Goal: Task Accomplishment & Management: Complete application form

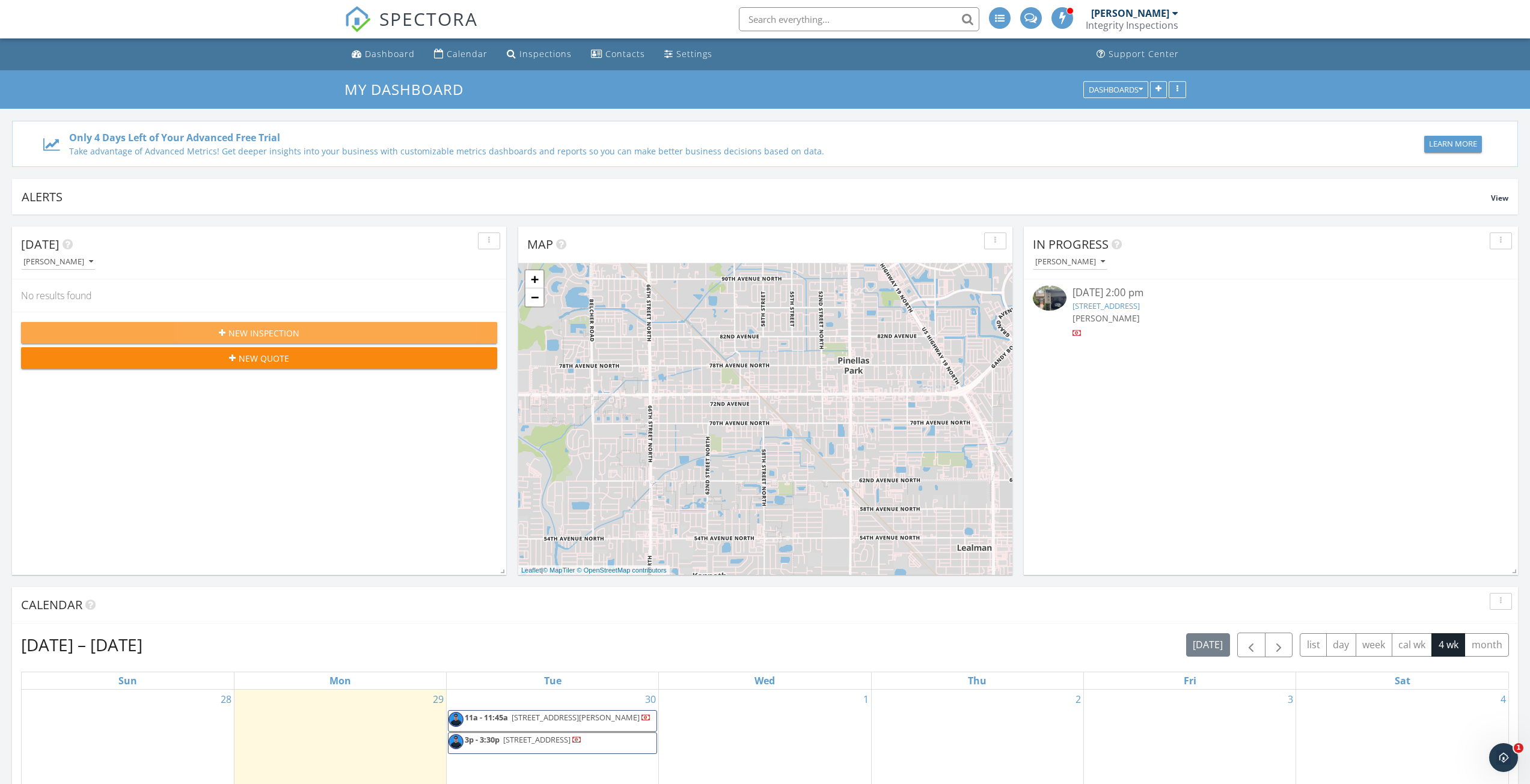
click at [293, 334] on span "New Inspection" at bounding box center [264, 334] width 71 height 13
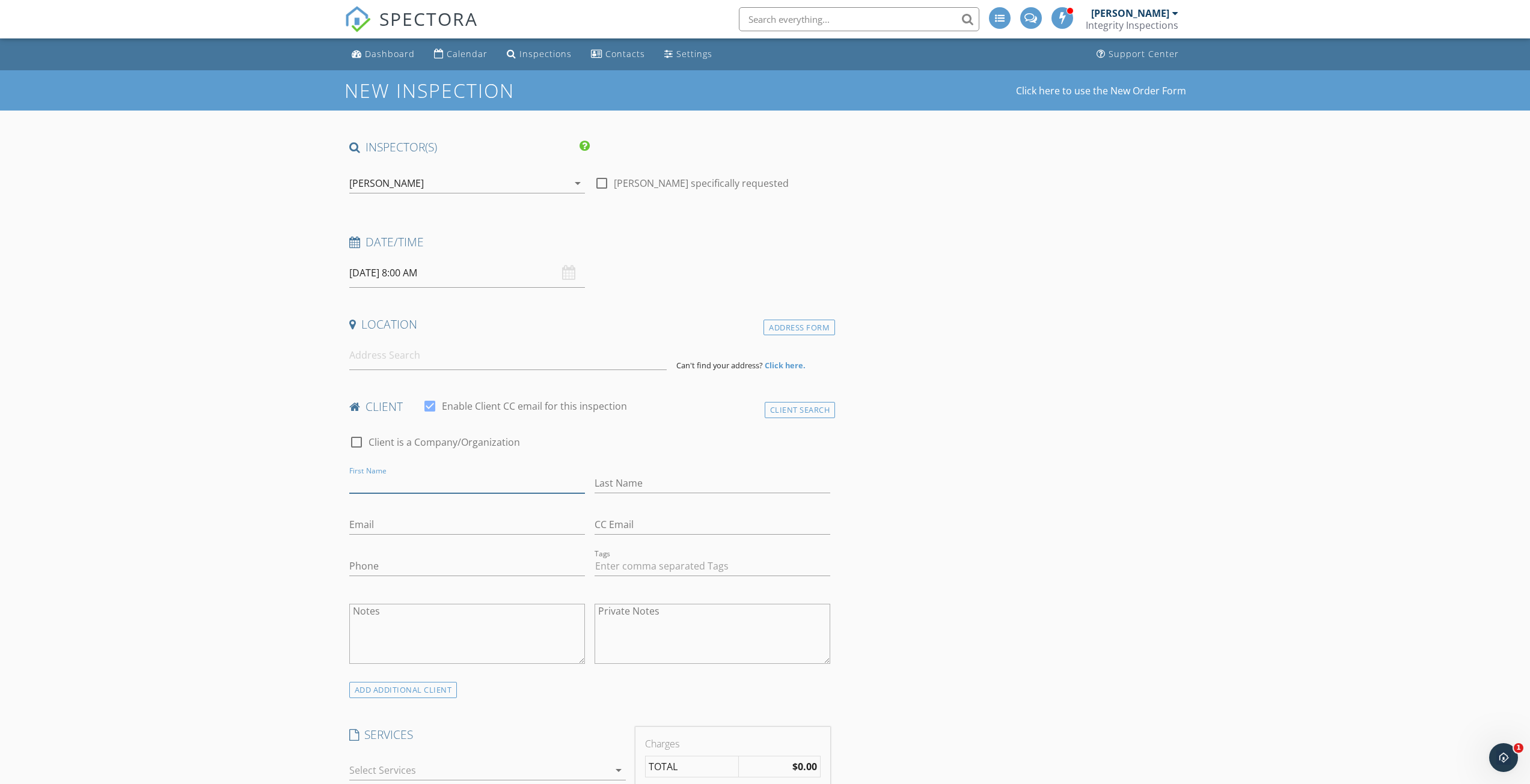
click at [419, 484] on input "First Name" at bounding box center [466, 484] width 236 height 20
type input "[PERSON_NAME]"
click at [673, 485] on input "Last Name" at bounding box center [712, 484] width 236 height 20
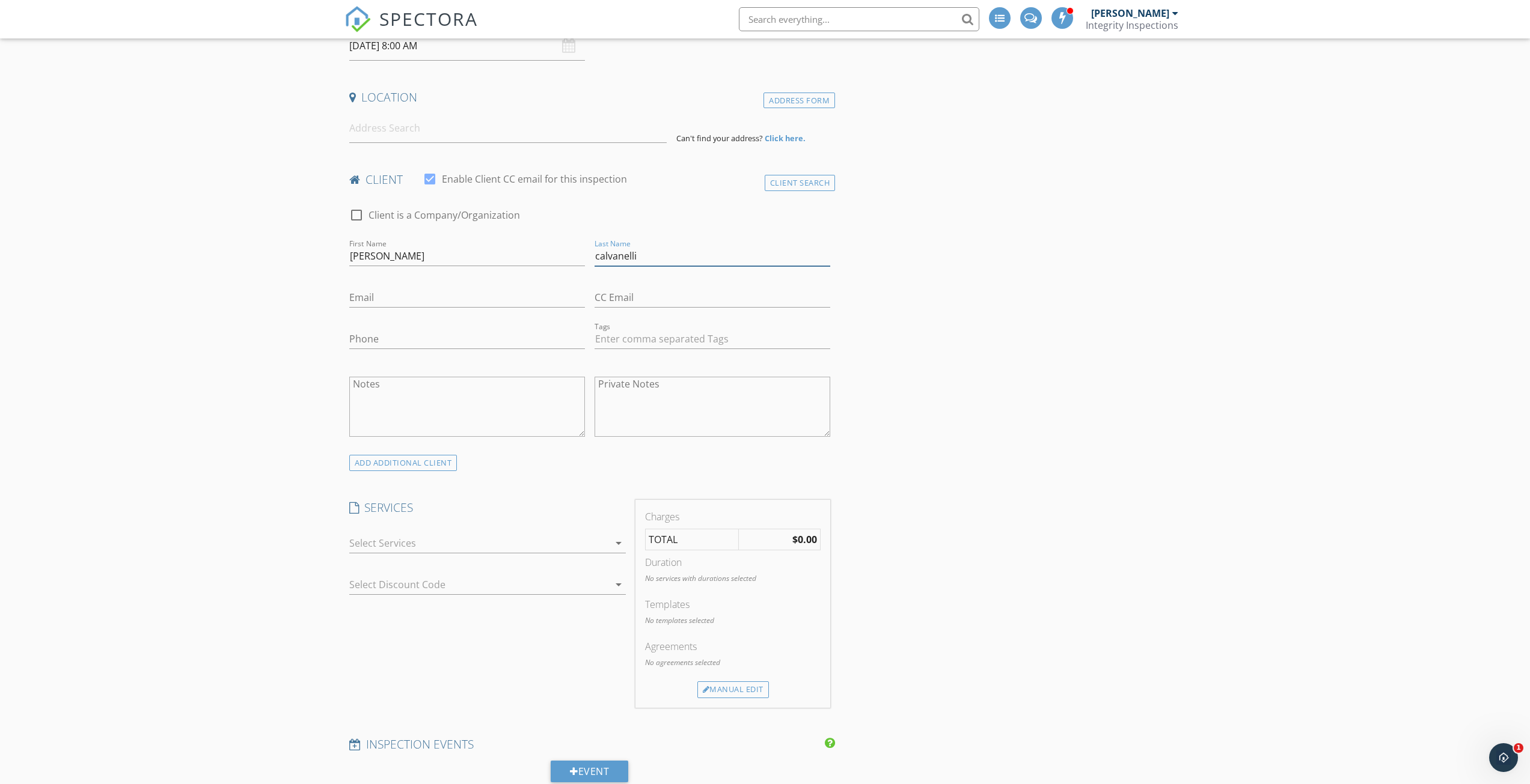
scroll to position [241, 0]
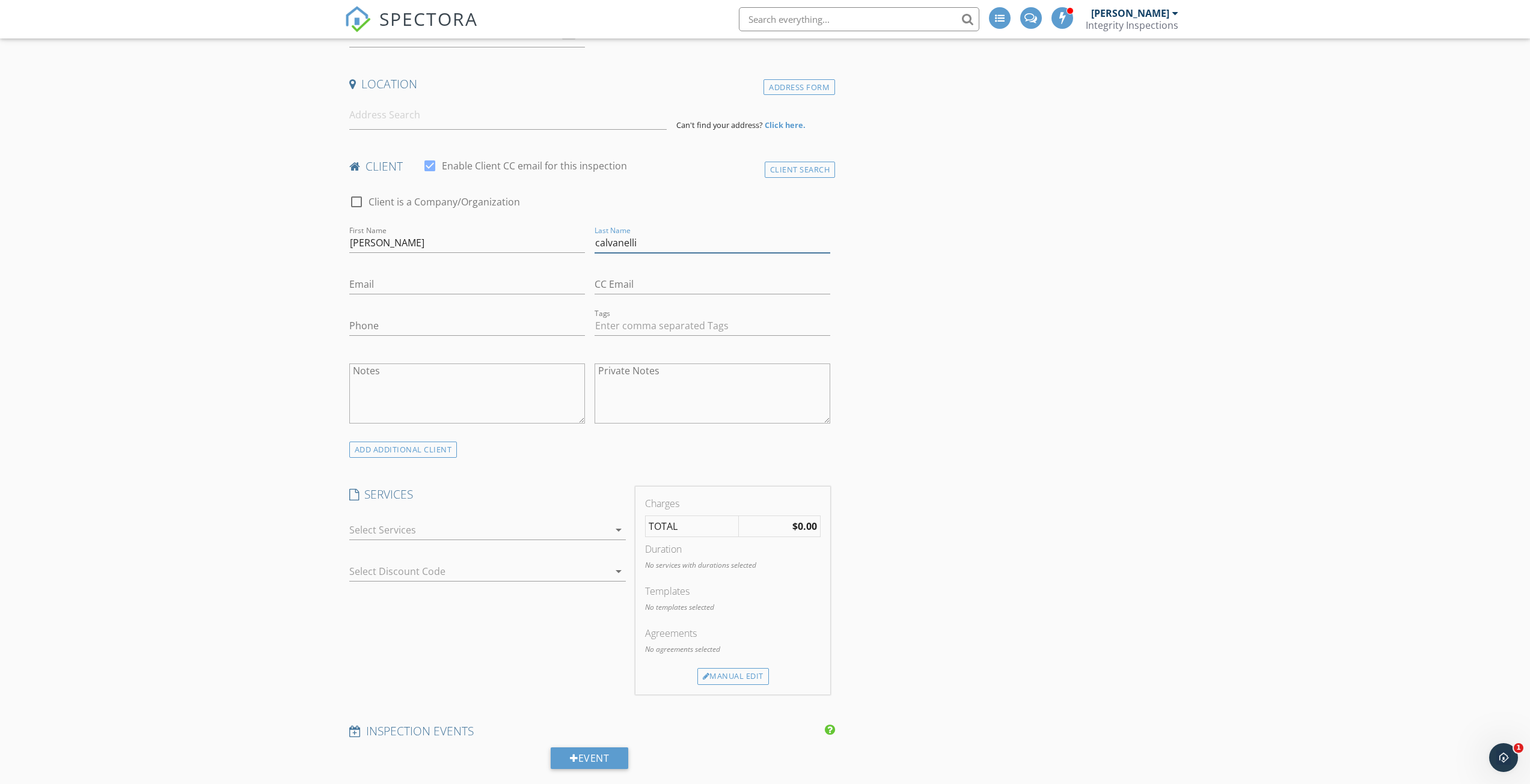
type input "calvanelli"
click at [624, 526] on icon "arrow_drop_down" at bounding box center [619, 530] width 14 height 14
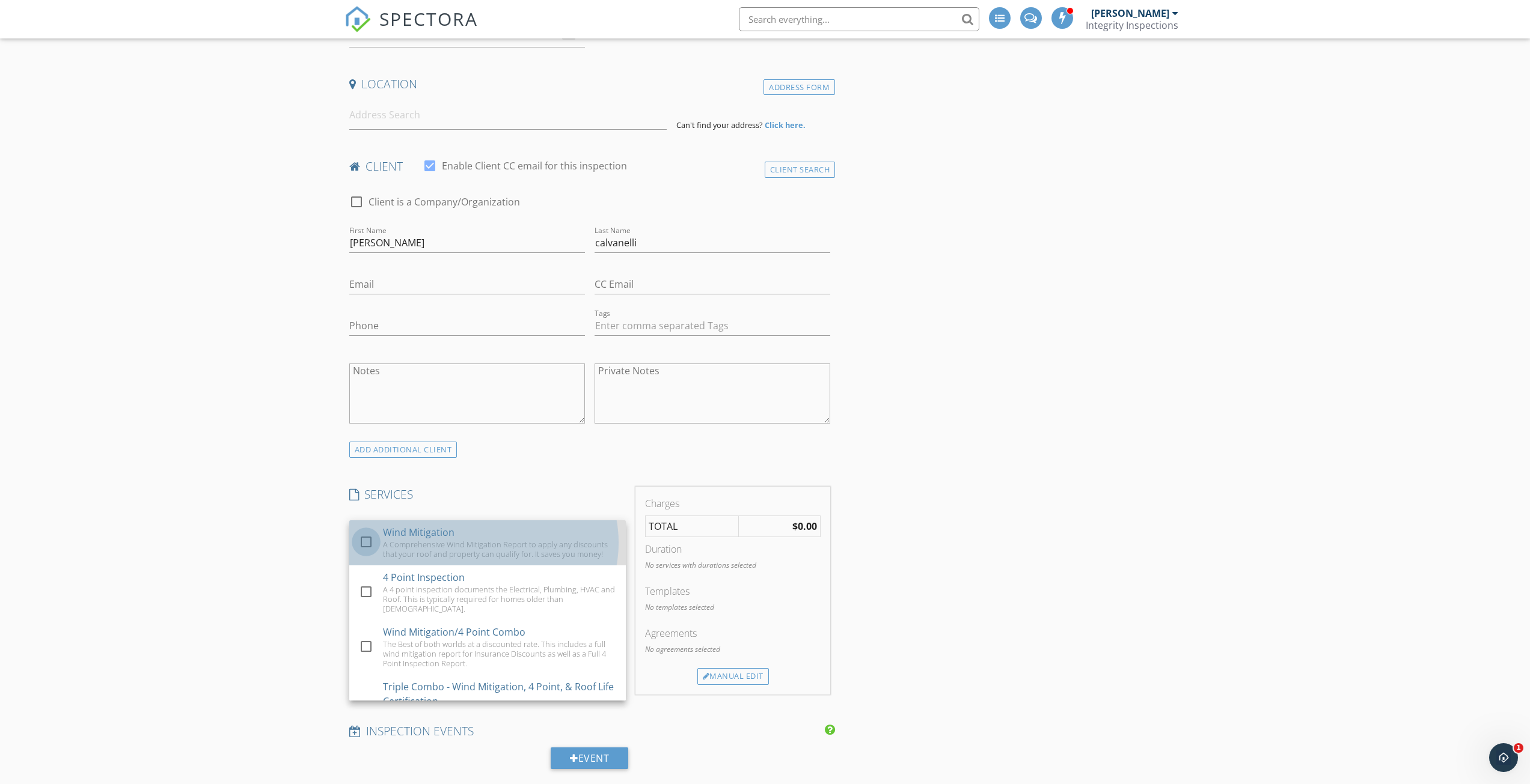
click at [360, 548] on div at bounding box center [366, 542] width 20 height 20
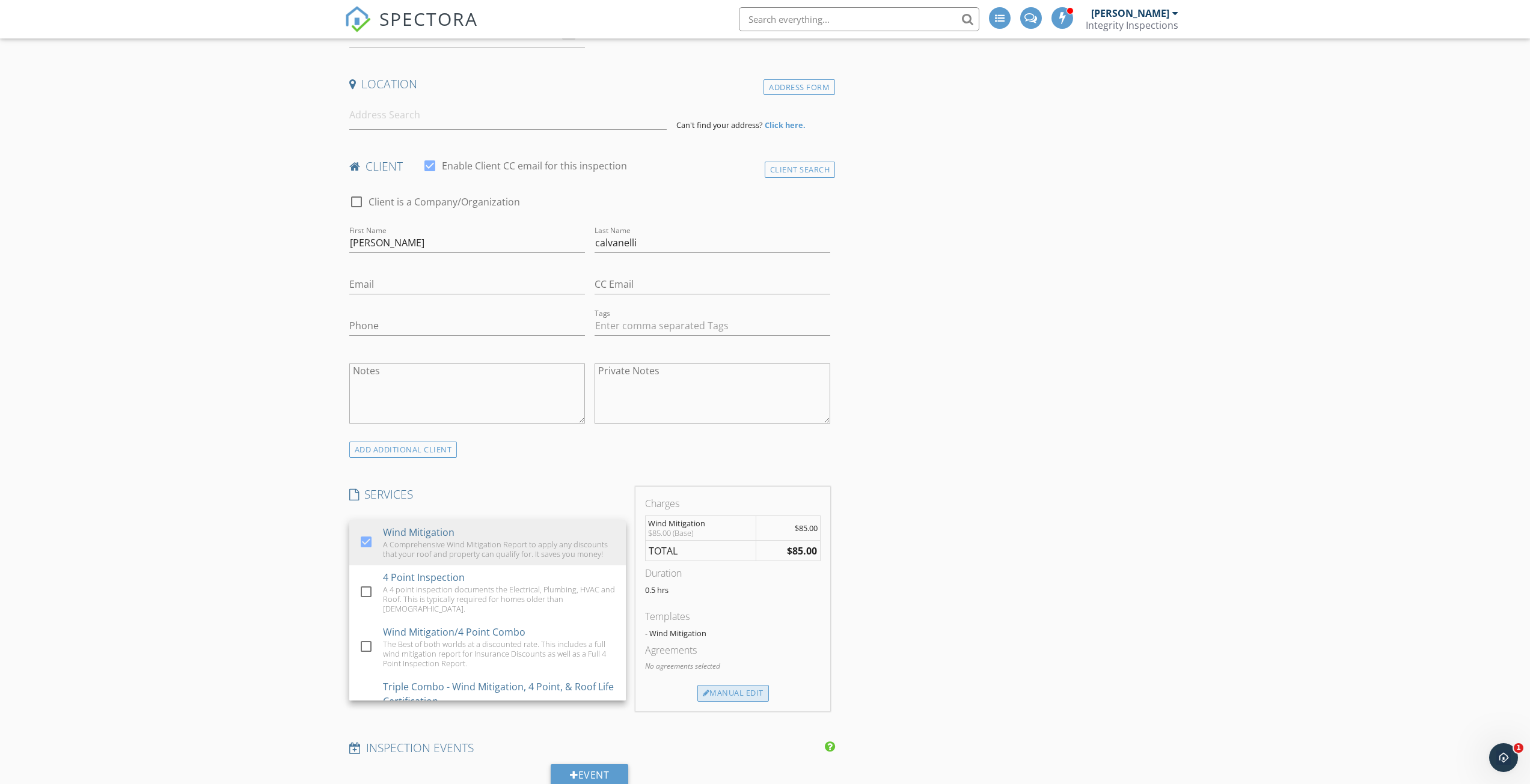
click at [726, 698] on div "Manual Edit" at bounding box center [733, 692] width 71 height 17
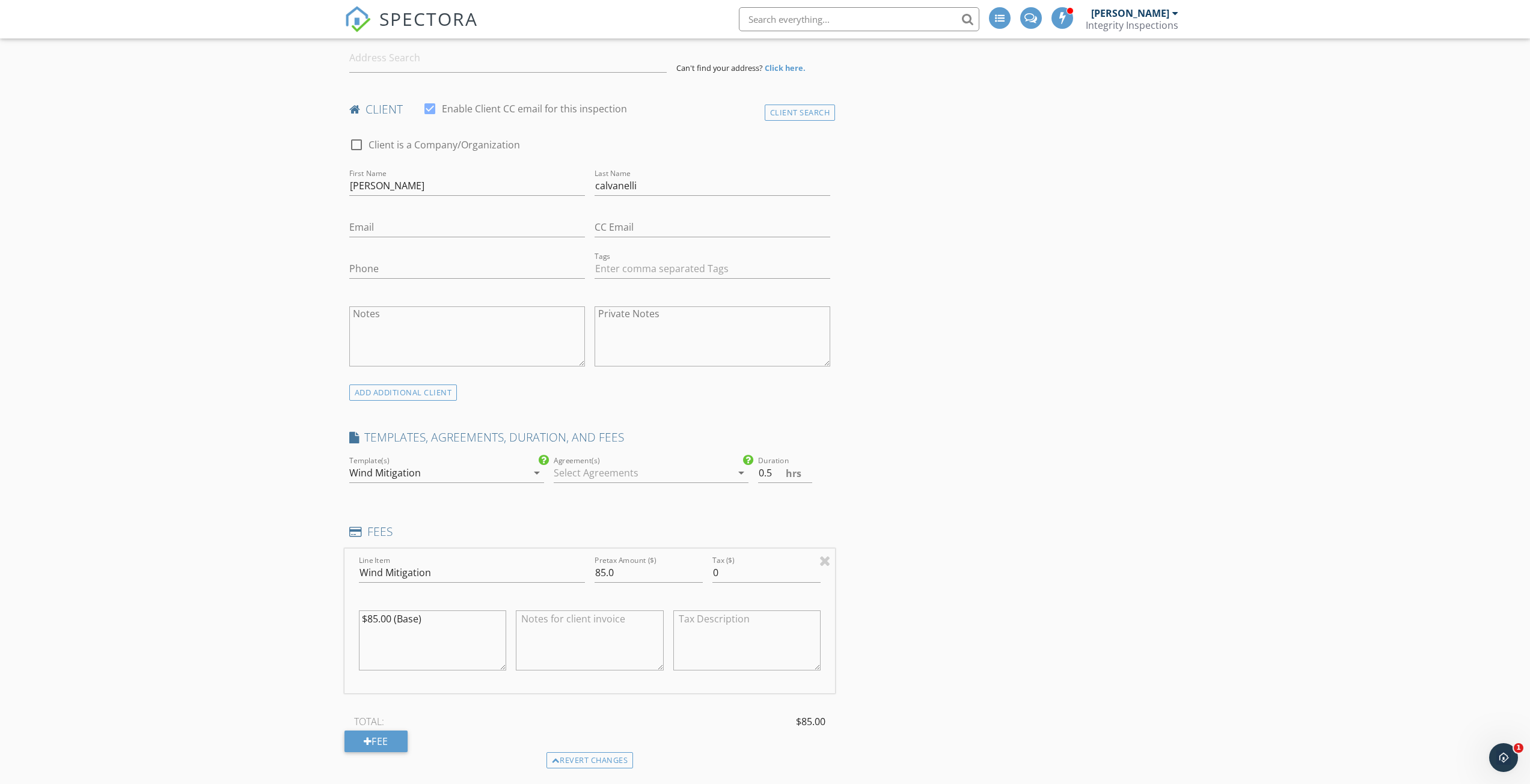
scroll to position [300, 0]
click at [629, 566] on input "85.0" at bounding box center [649, 570] width 108 height 20
type input "8"
type input "120.0"
click at [452, 623] on textarea "$85.00 (Base)" at bounding box center [433, 637] width 148 height 60
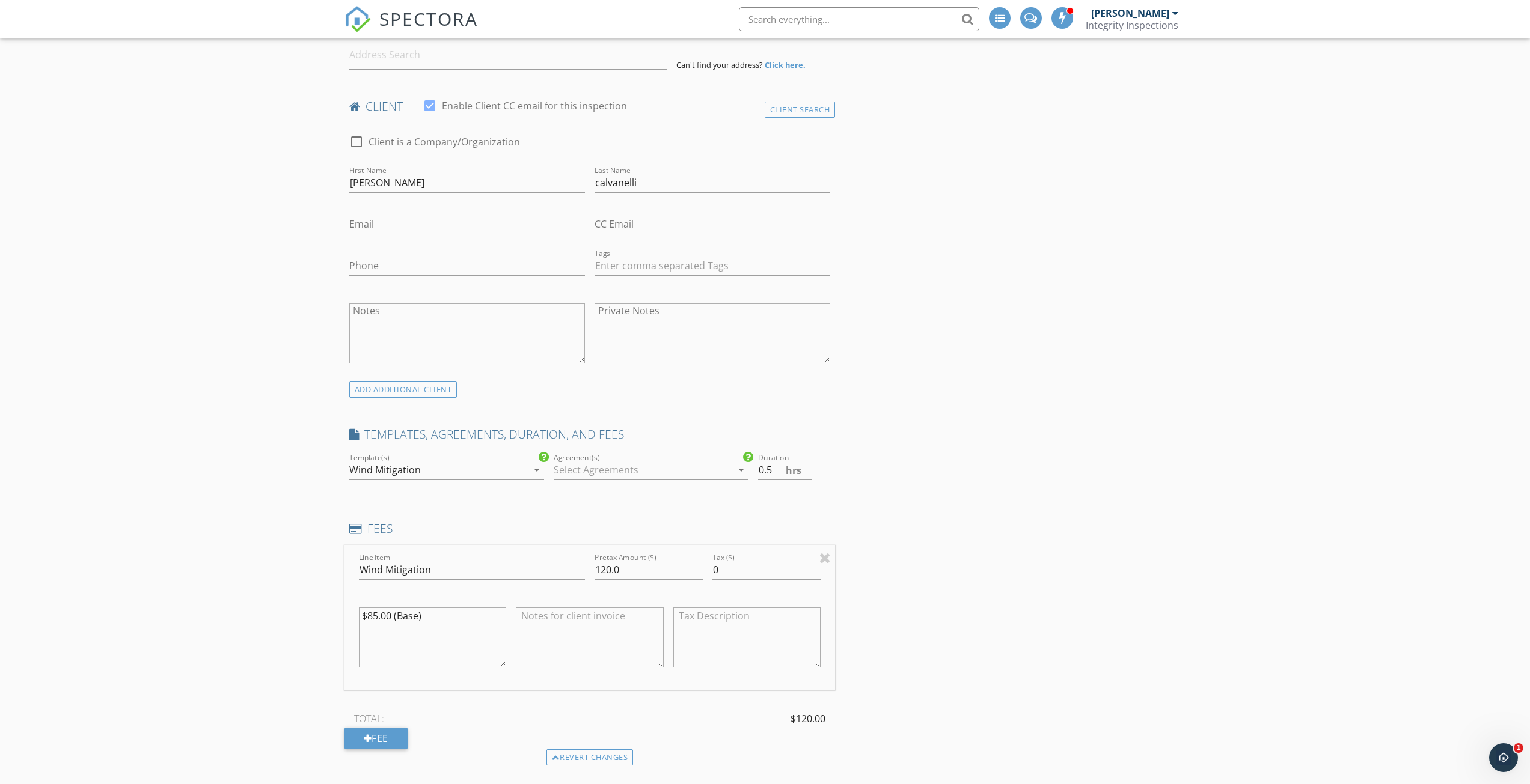
click at [449, 617] on textarea "$85.00 (Base)" at bounding box center [433, 637] width 148 height 60
type textarea "$"
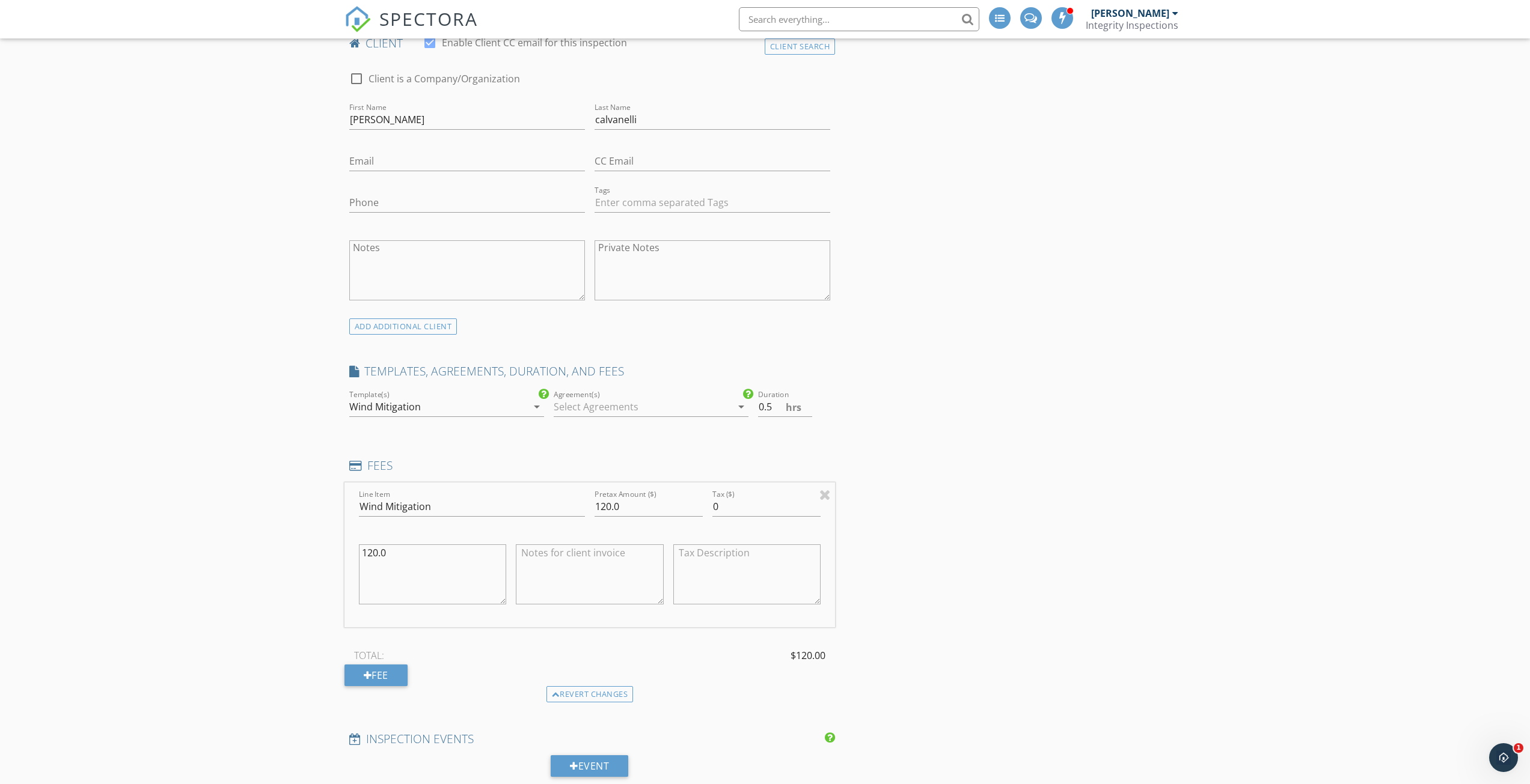
scroll to position [360, 0]
click at [386, 558] on textarea "120.0(base)" at bounding box center [433, 577] width 148 height 60
click at [450, 560] on textarea "120.0 (base)" at bounding box center [433, 577] width 148 height 60
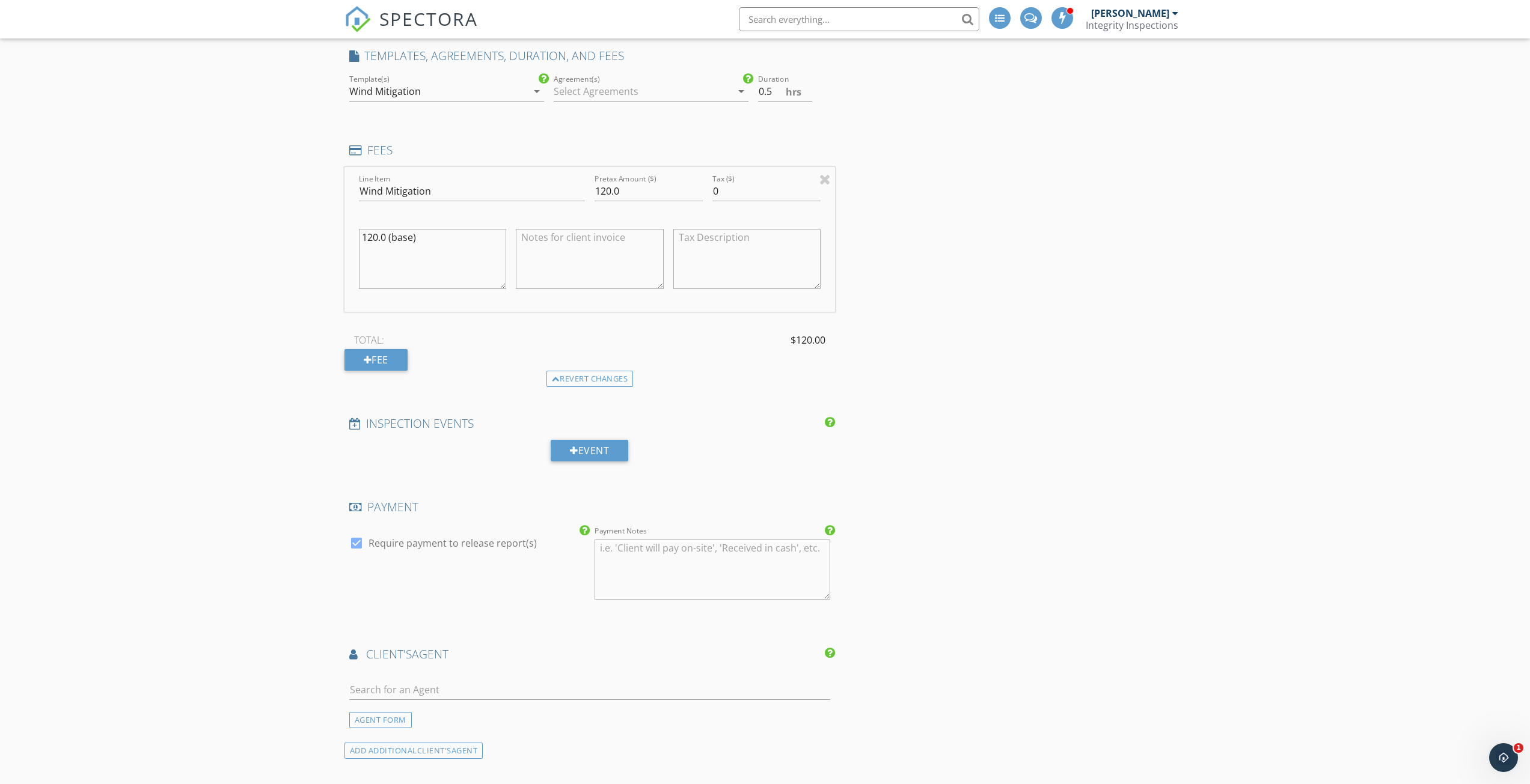
scroll to position [721, 0]
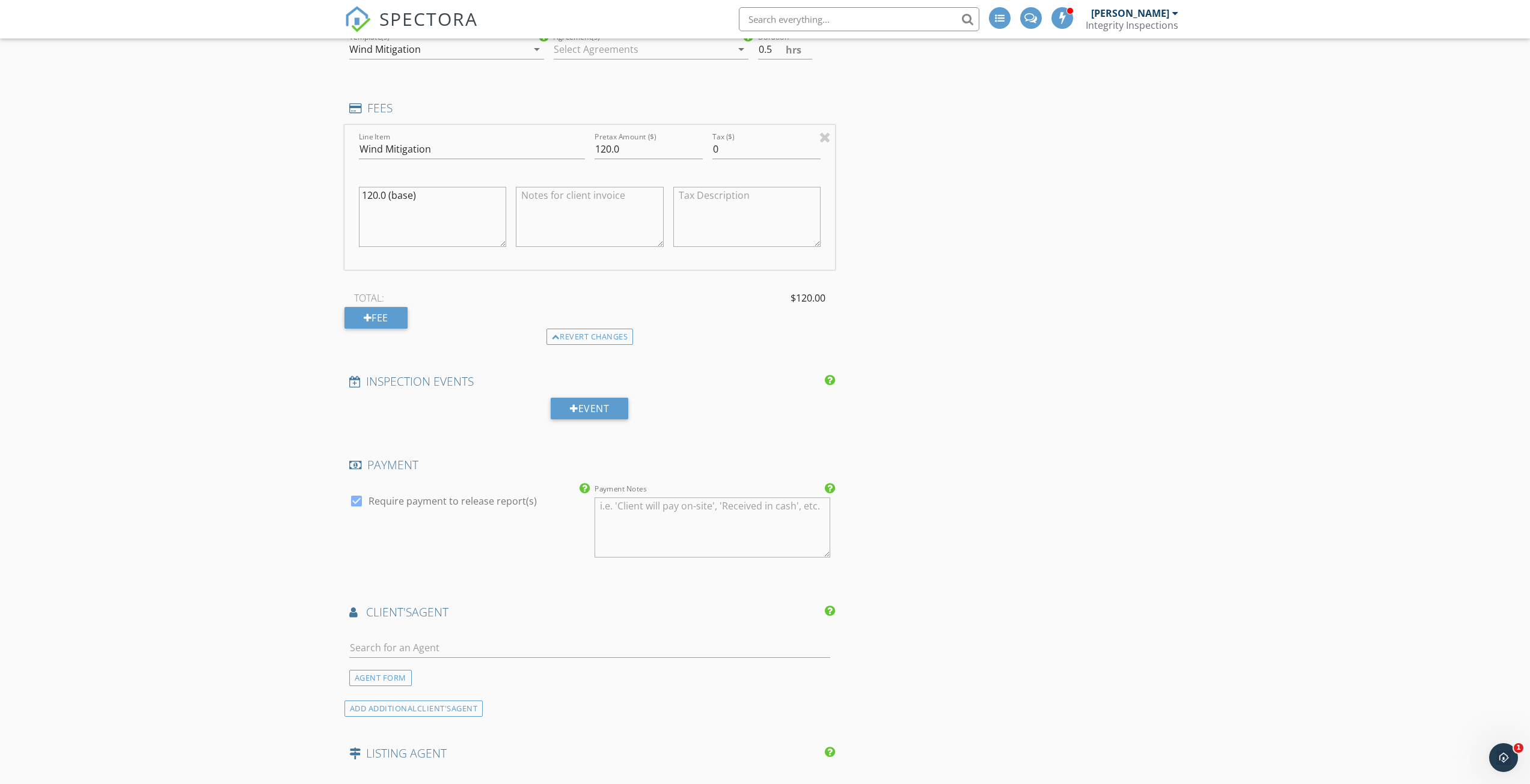
type textarea "120.0 (base)"
click at [1007, 352] on div "INSPECTOR(S) check_box Christopher Seise PRIMARY Christopher Seise arrow_drop_d…" at bounding box center [765, 429] width 841 height 2021
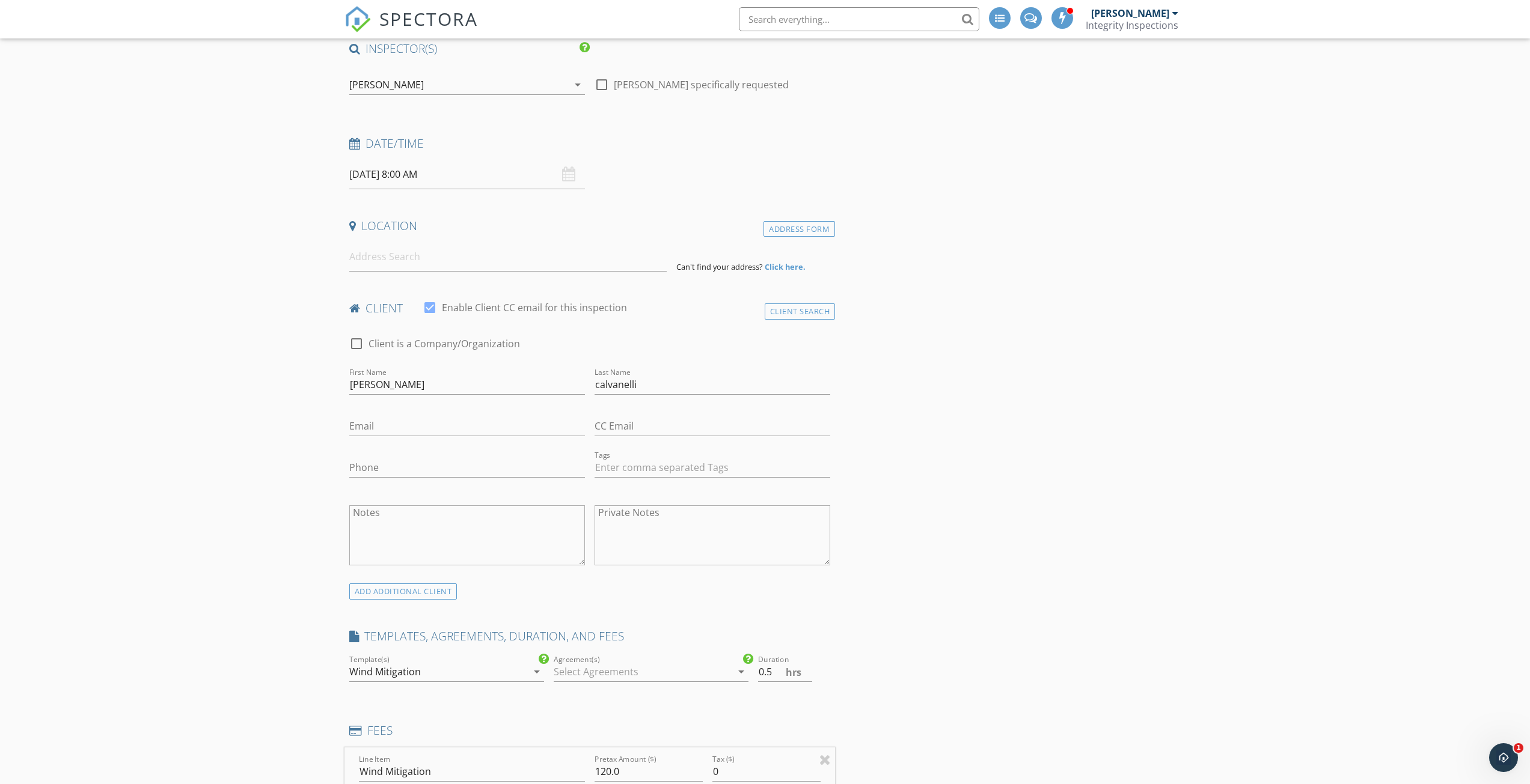
scroll to position [24, 0]
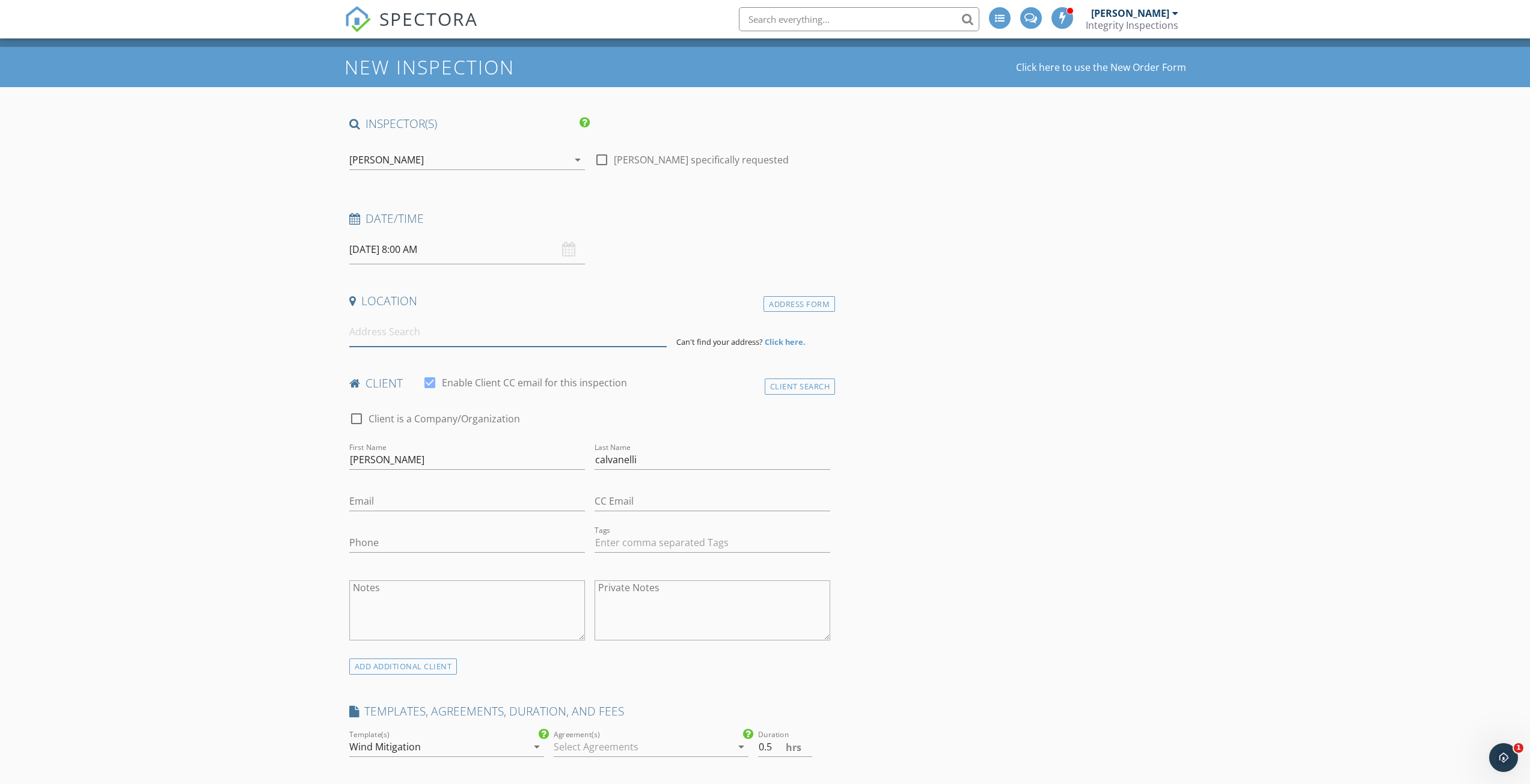
click at [452, 328] on input at bounding box center [508, 331] width 317 height 30
type input "7754 Bardmoor Hill Circle, Orlando, FL, USA"
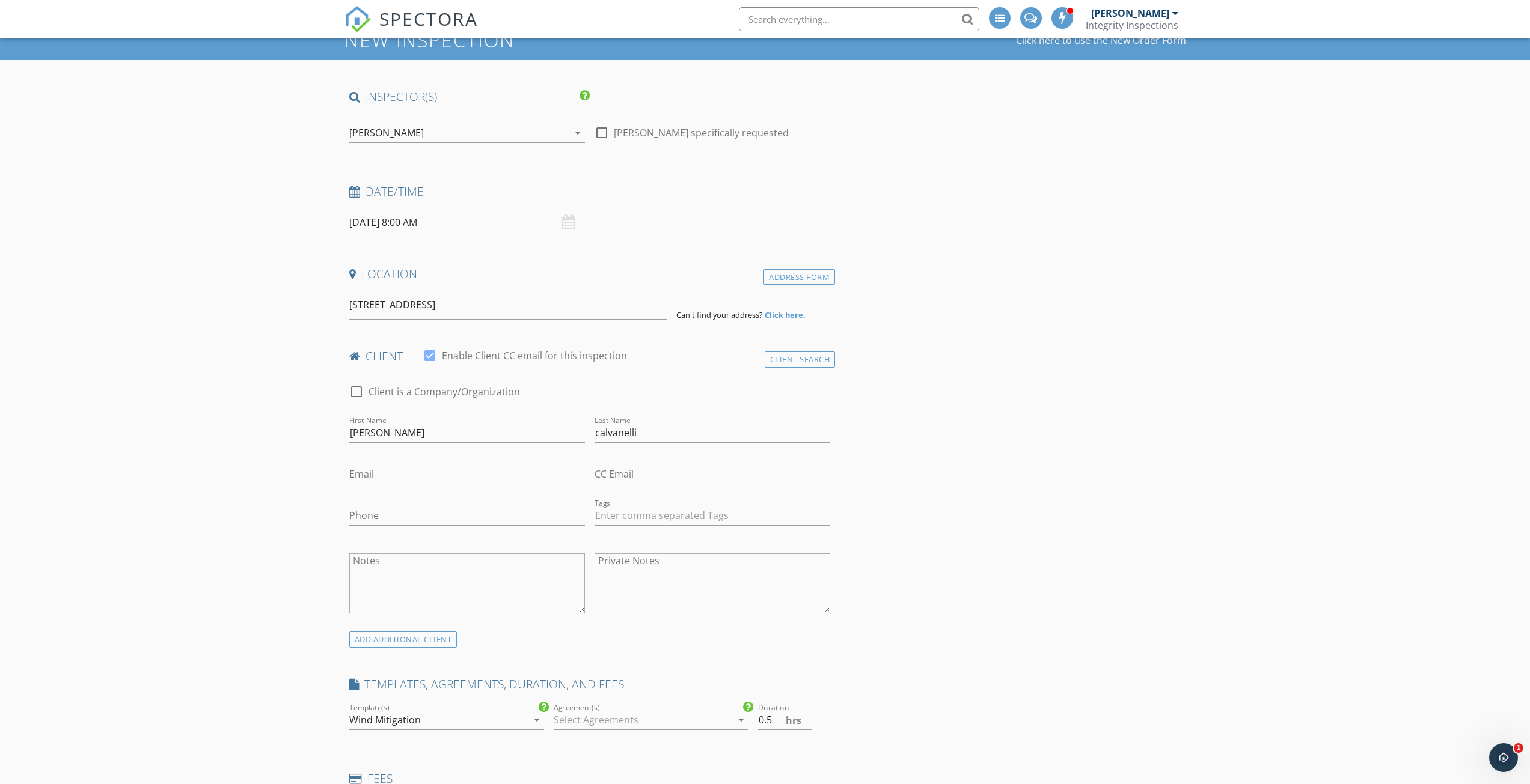
scroll to position [84, 0]
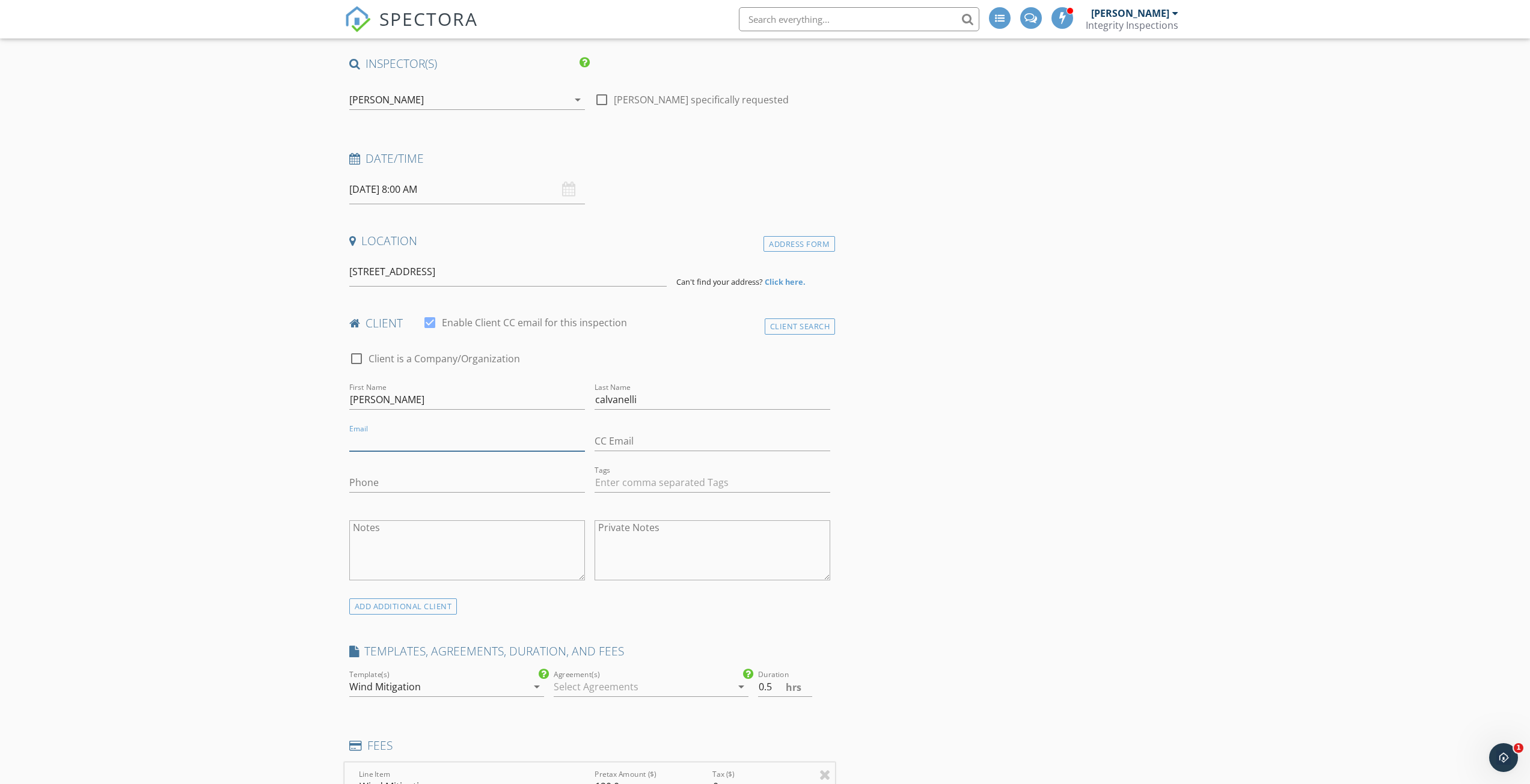
click at [445, 435] on input "Email" at bounding box center [466, 442] width 236 height 20
click at [374, 478] on input "Phone" at bounding box center [466, 483] width 236 height 20
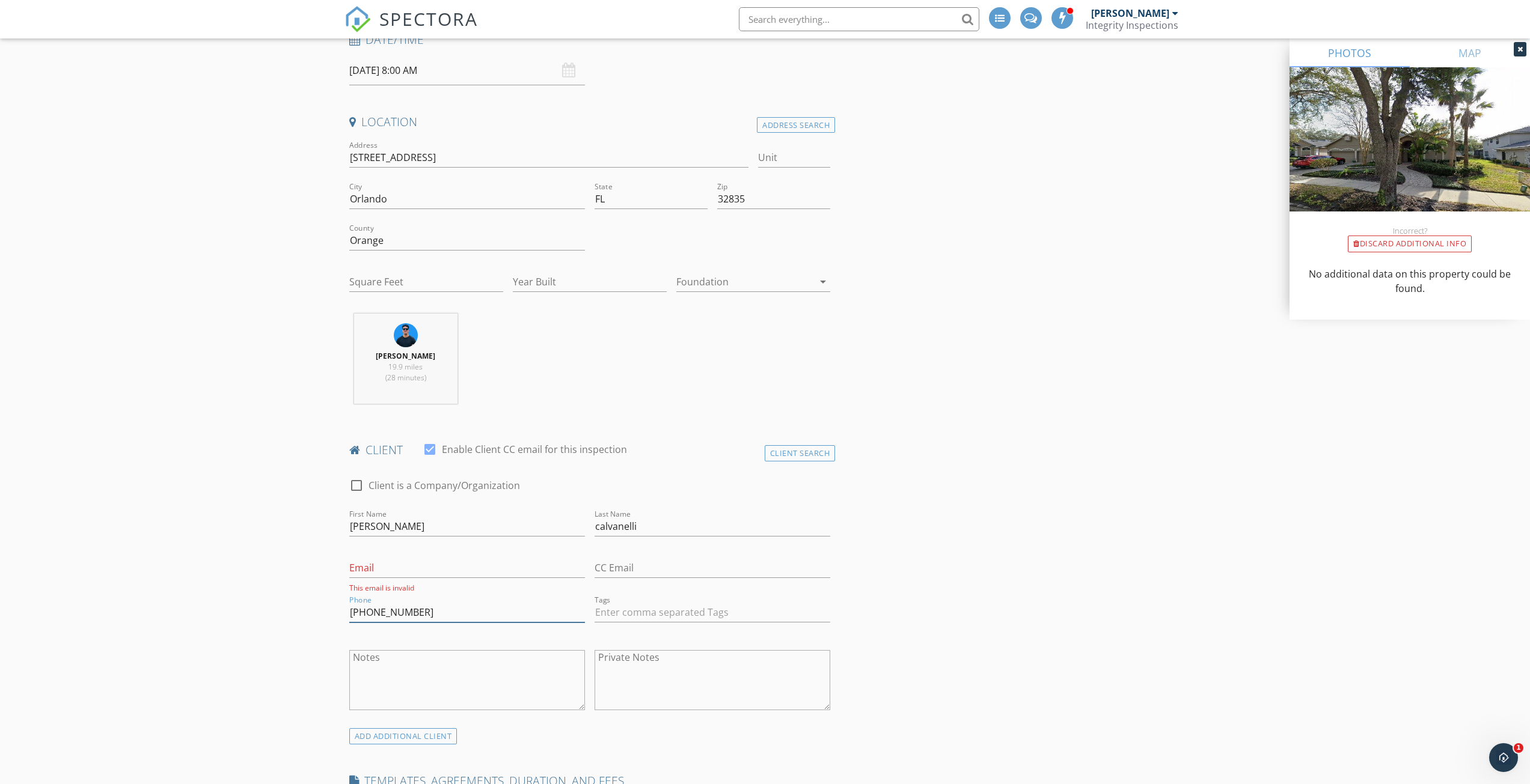
scroll to position [204, 0]
type input "[PHONE_NUMBER]"
click at [421, 564] on input "Email" at bounding box center [466, 567] width 236 height 20
type input "[EMAIL_ADDRESS][DOMAIN_NAME]"
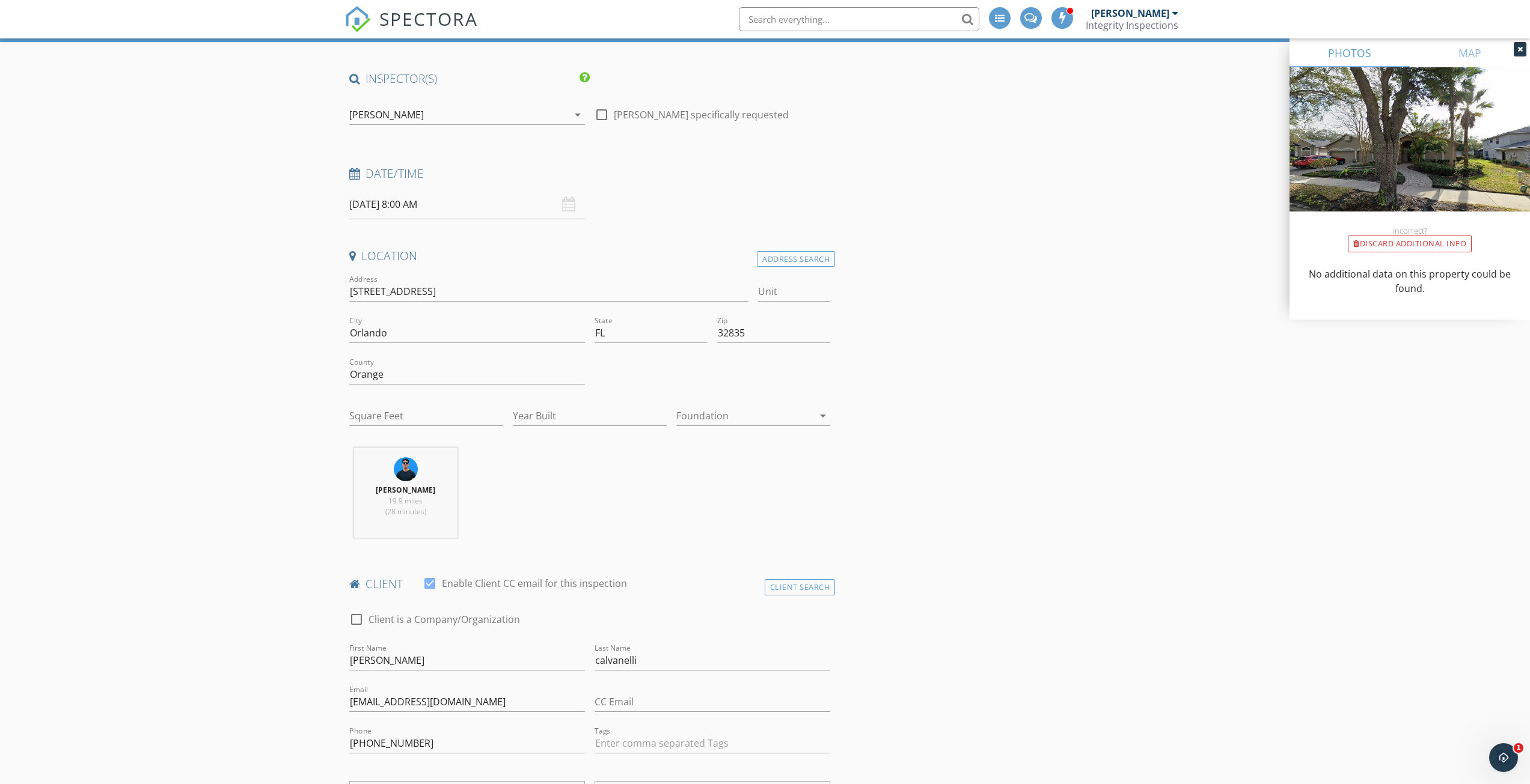
scroll to position [0, 0]
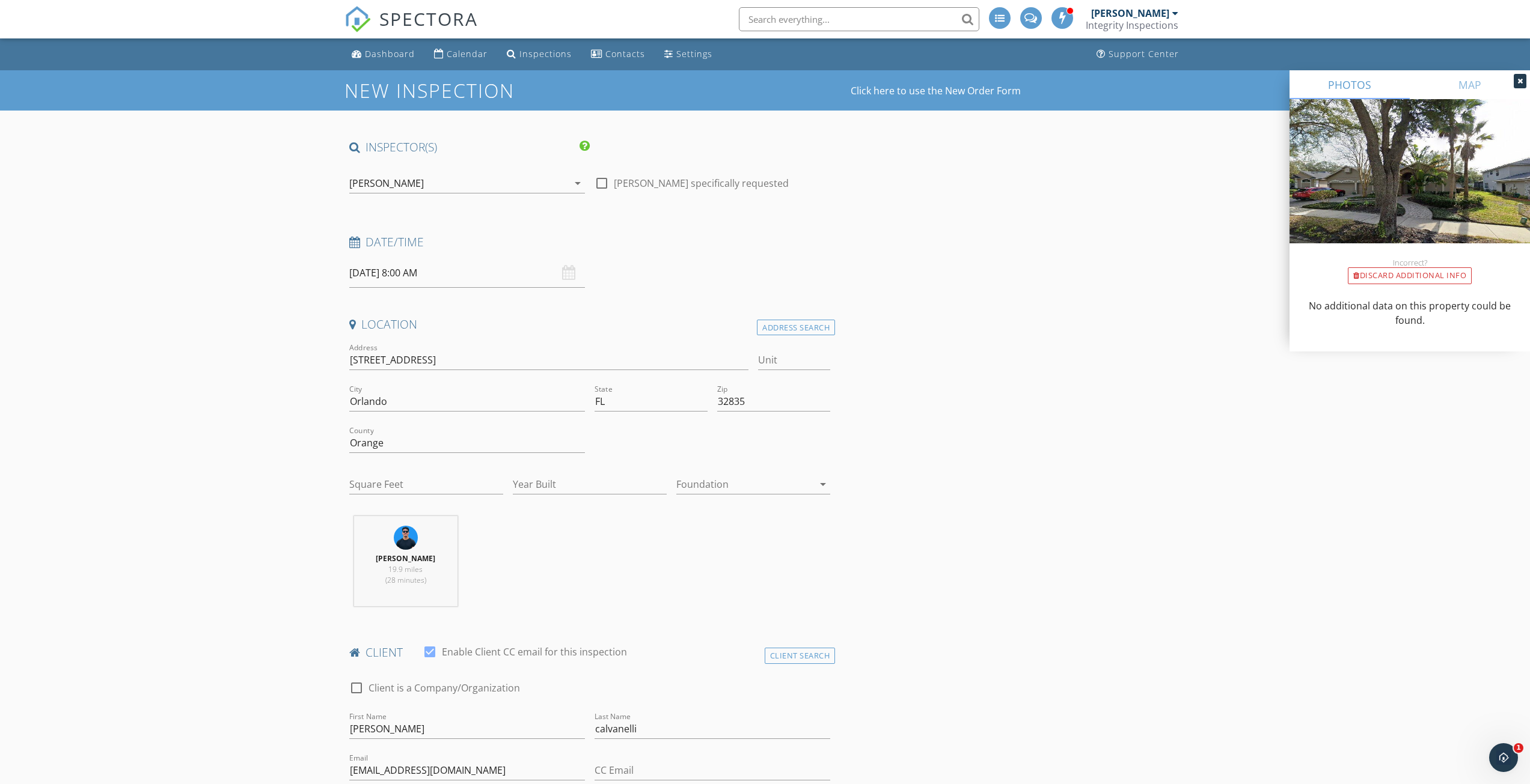
click at [571, 275] on div "09/30/2025 8:00 AM" at bounding box center [466, 273] width 236 height 30
click at [373, 274] on input "09/30/2025 8:00 AM" at bounding box center [466, 273] width 236 height 30
type input "07"
type input "09/30/2025 7:00 AM"
click at [415, 484] on span at bounding box center [419, 484] width 9 height 12
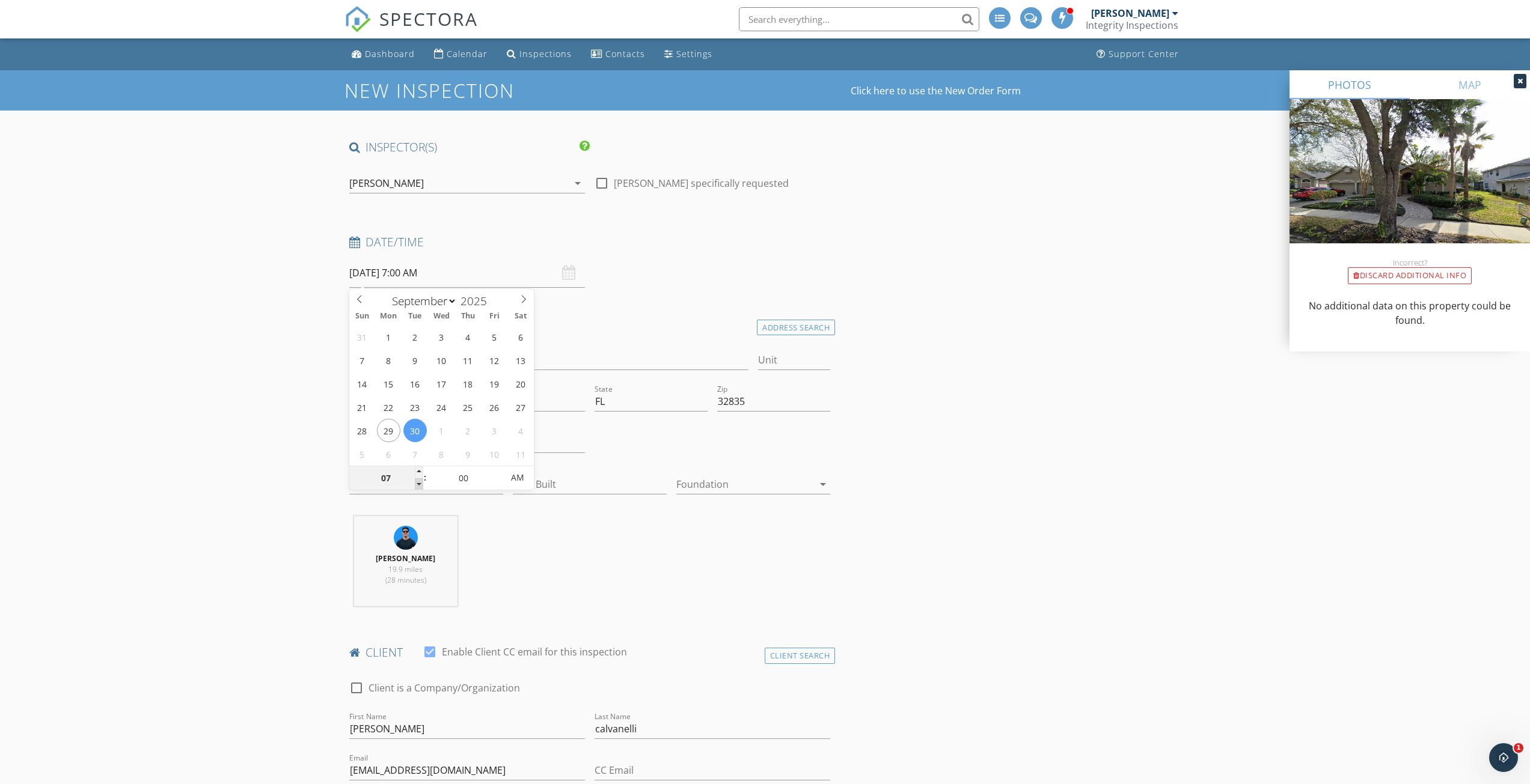
type input "06"
type input "09/30/2025 6:00 AM"
click at [415, 484] on span at bounding box center [419, 484] width 9 height 12
type input "05"
type input "09/30/2025 5:00 AM"
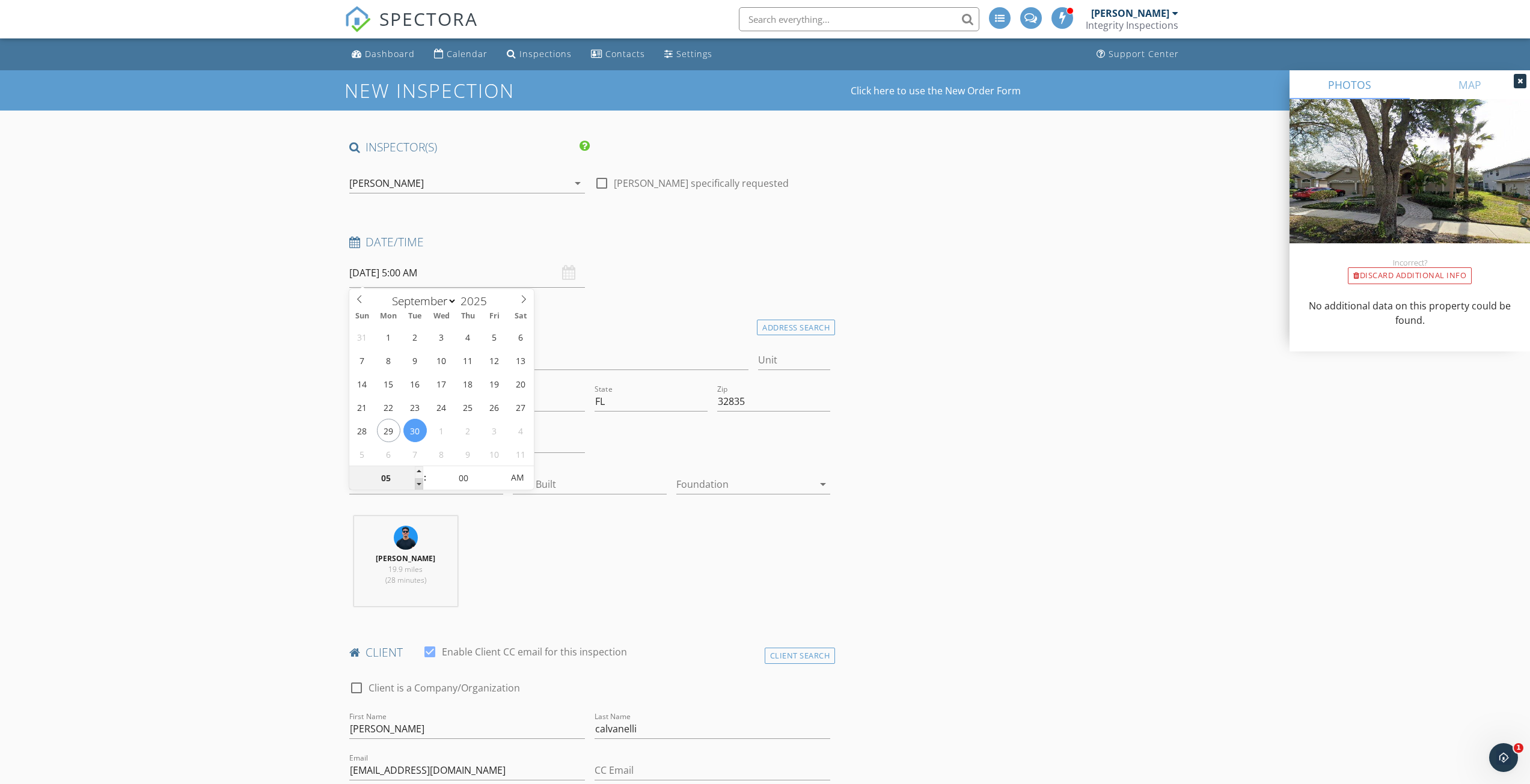
click at [415, 484] on span at bounding box center [419, 484] width 9 height 12
type input "04"
type input "09/30/2025 4:00 AM"
click at [415, 484] on span at bounding box center [419, 484] width 9 height 12
type input "03"
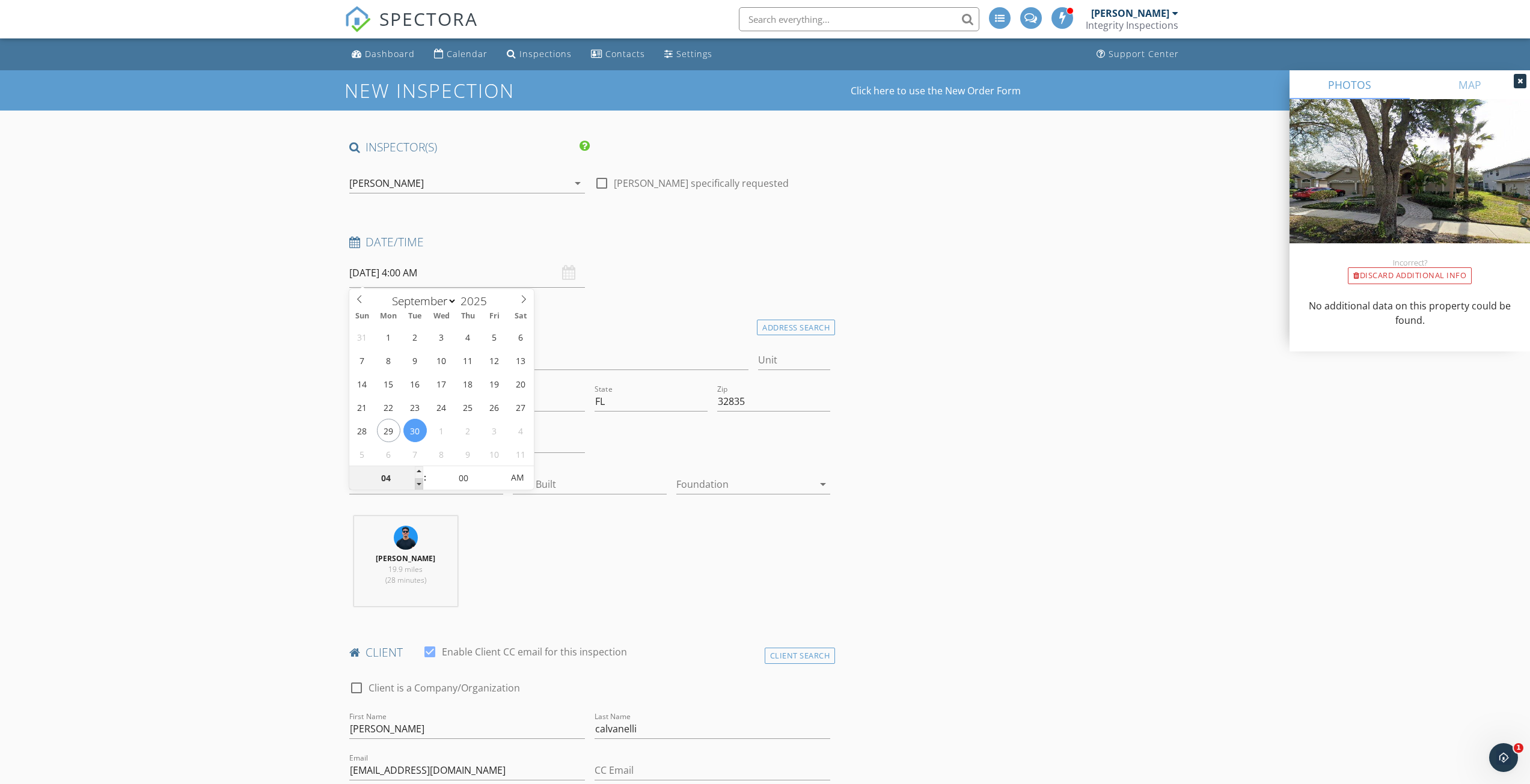
type input "09/30/2025 3:00 AM"
click at [415, 484] on span at bounding box center [419, 484] width 9 height 12
type input "02"
type input "09/30/2025 2:00 AM"
click at [415, 484] on span at bounding box center [419, 484] width 9 height 12
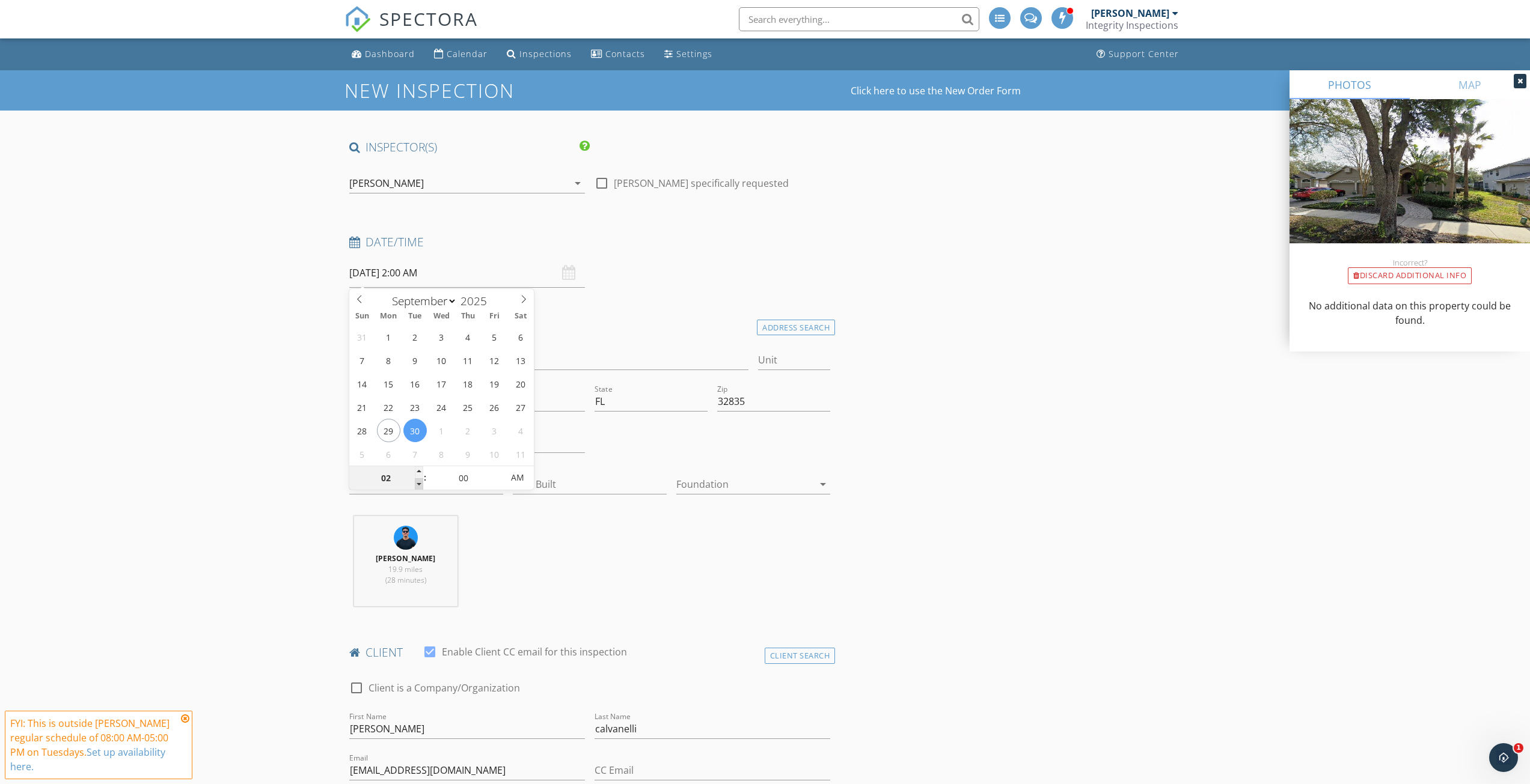
type input "01"
click at [415, 484] on span at bounding box center [419, 484] width 9 height 12
type input "[DATE] 1:00 PM"
click at [524, 482] on span "AM" at bounding box center [518, 477] width 33 height 24
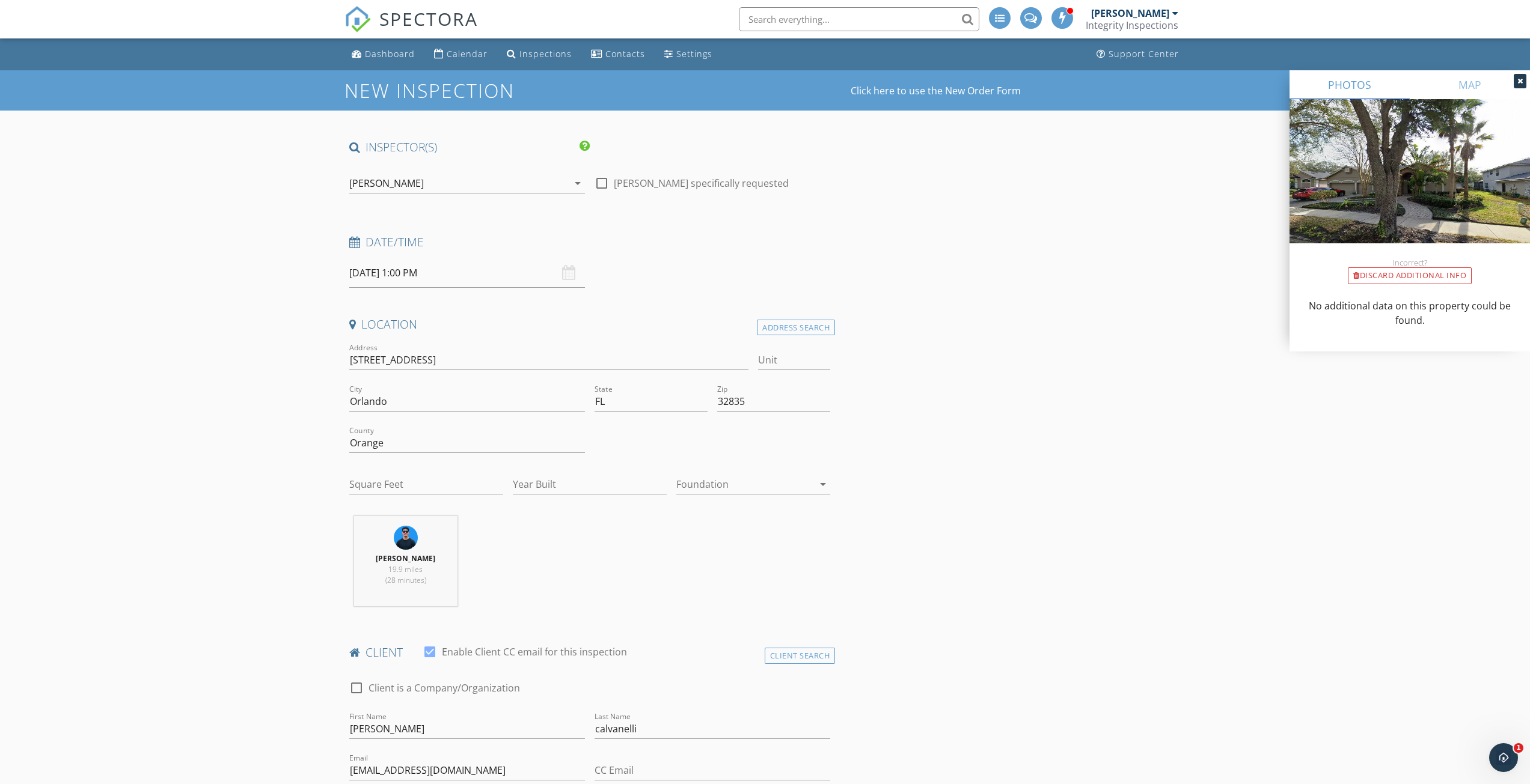
click at [1521, 84] on icon at bounding box center [1520, 81] width 6 height 7
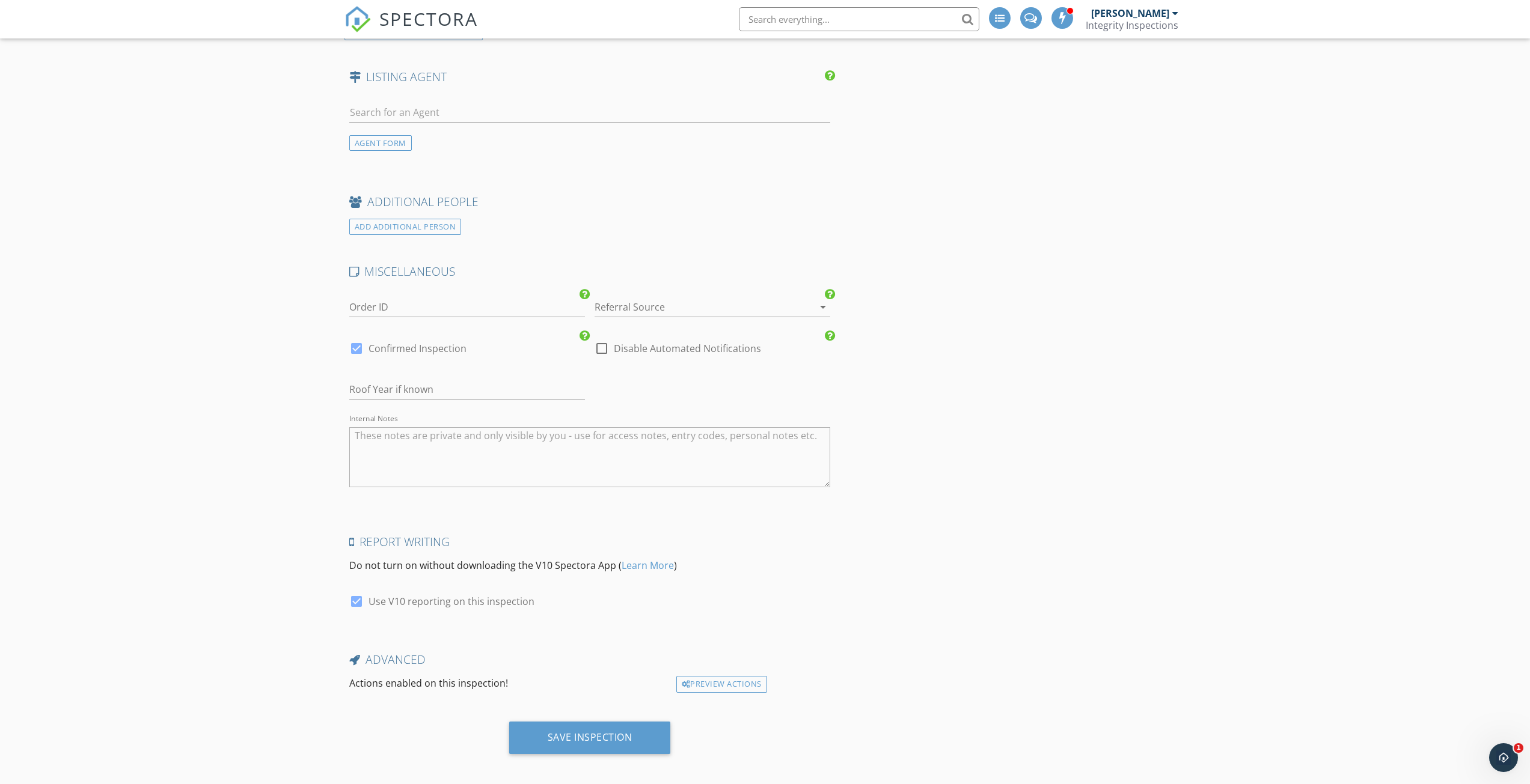
scroll to position [1651, 0]
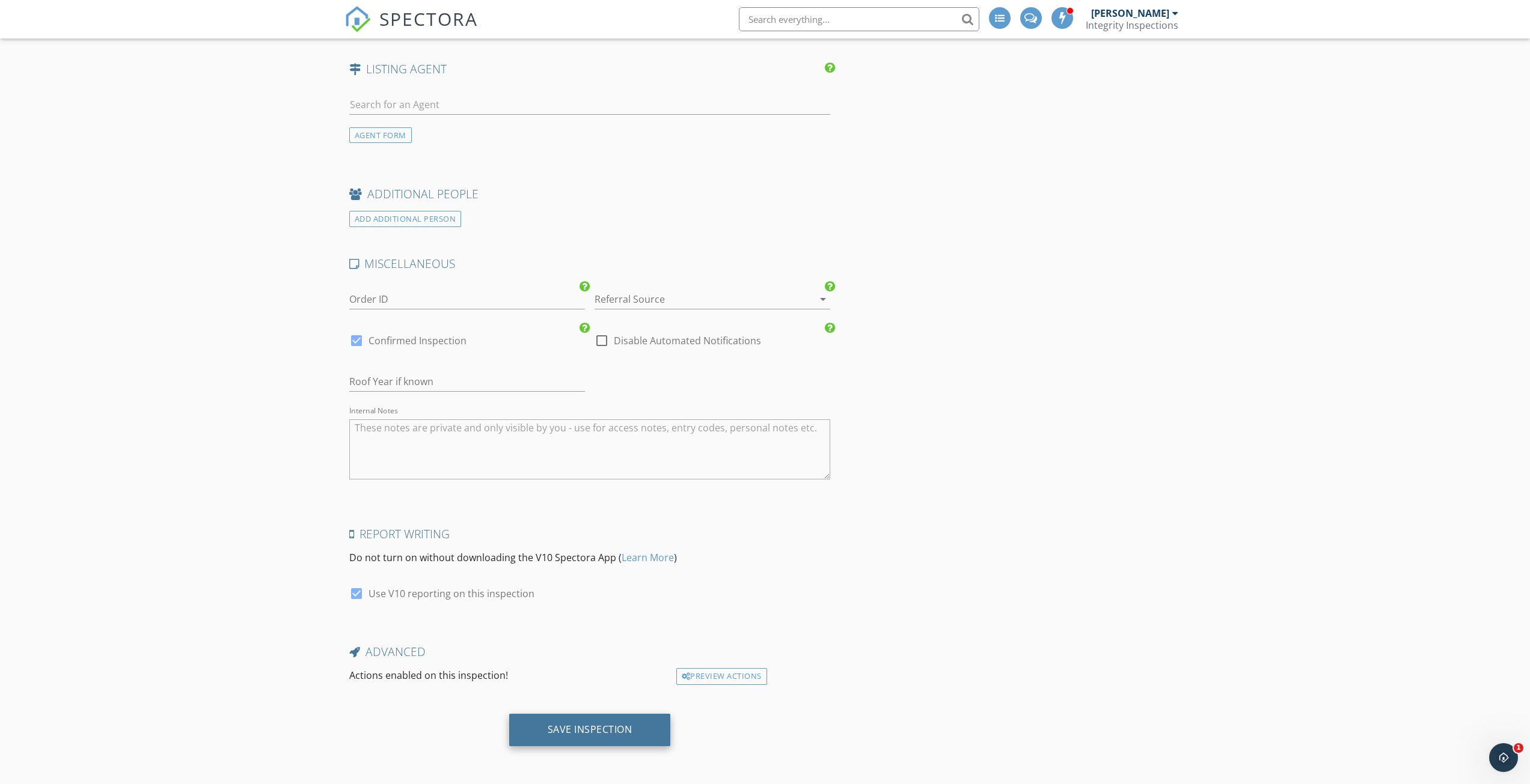
click at [622, 731] on div "Save Inspection" at bounding box center [591, 729] width 85 height 12
